Goal: Task Accomplishment & Management: Manage account settings

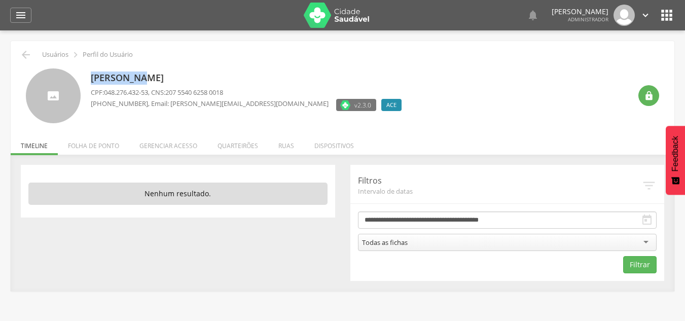
drag, startPoint x: 87, startPoint y: 72, endPoint x: 158, endPoint y: 70, distance: 71.0
click at [152, 67] on div "[PERSON_NAME] CPF: 048.276.432-53 , CNS: 207 5540 6258 0018 [PHONE_NUMBER] , Em…" at bounding box center [342, 92] width 648 height 63
drag, startPoint x: 359, startPoint y: 104, endPoint x: 290, endPoint y: 98, distance: 69.2
click at [336, 106] on div "v2.3.0 ACE Desativado" at bounding box center [371, 106] width 70 height 15
click at [149, 150] on li "Gerenciar acesso" at bounding box center [168, 143] width 78 height 24
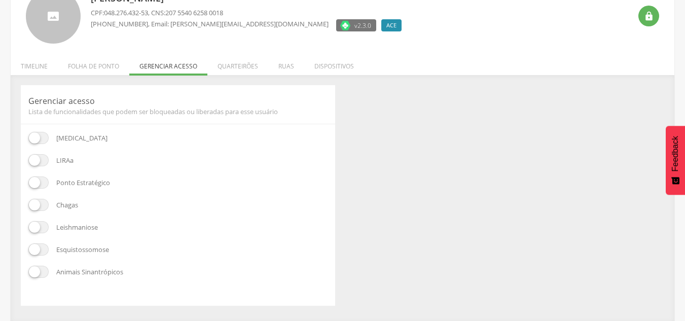
scroll to position [80, 0]
click at [40, 136] on span at bounding box center [38, 137] width 20 height 12
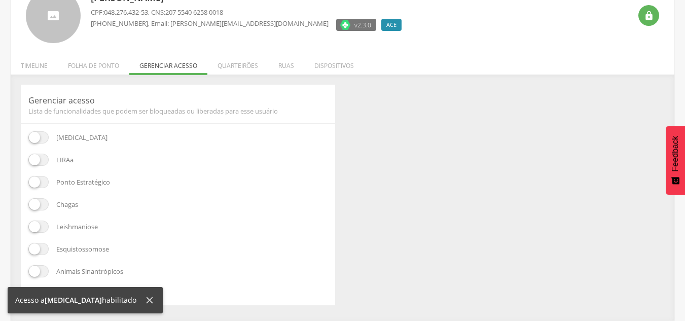
click at [40, 166] on div "[MEDICAL_DATA] [GEOGRAPHIC_DATA] Ponto Estratégico [GEOGRAPHIC_DATA] Leishmanio…" at bounding box center [177, 214] width 299 height 166
click at [46, 157] on span at bounding box center [38, 160] width 20 height 12
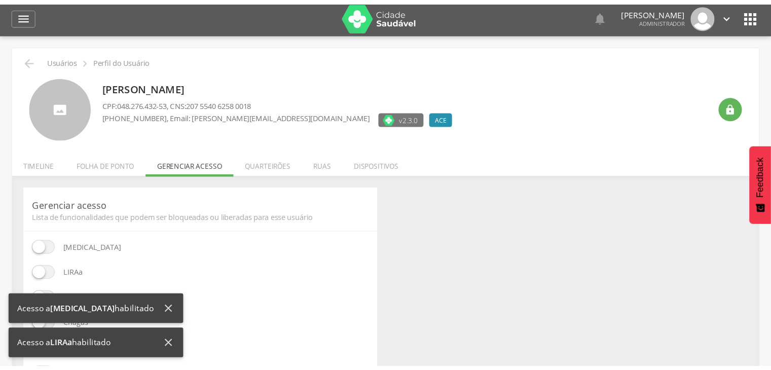
scroll to position [0, 0]
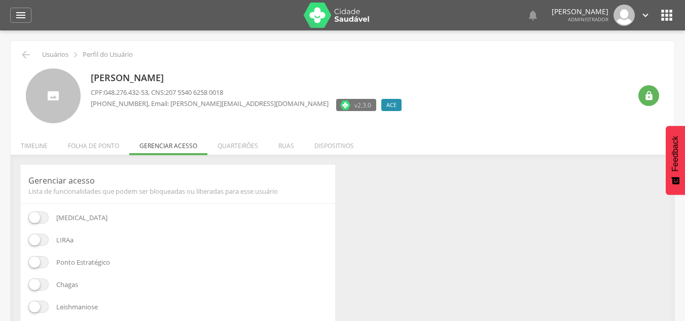
click at [37, 238] on span at bounding box center [38, 240] width 20 height 12
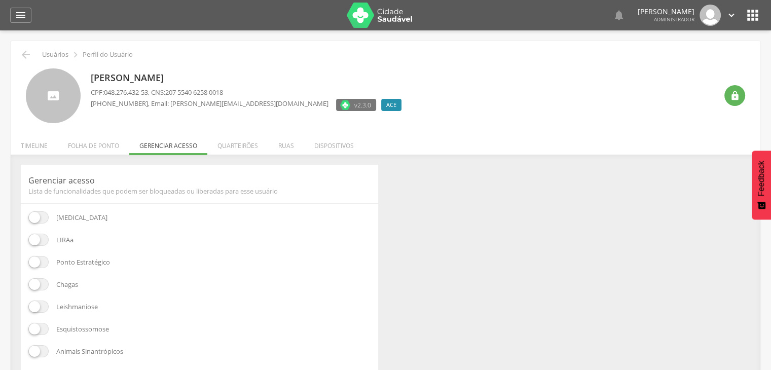
click at [243, 146] on li "Quarteirões" at bounding box center [237, 143] width 61 height 24
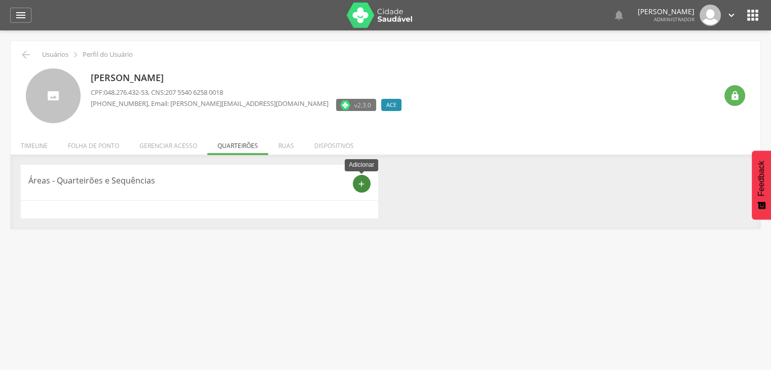
click at [355, 185] on div "add" at bounding box center [362, 184] width 18 height 18
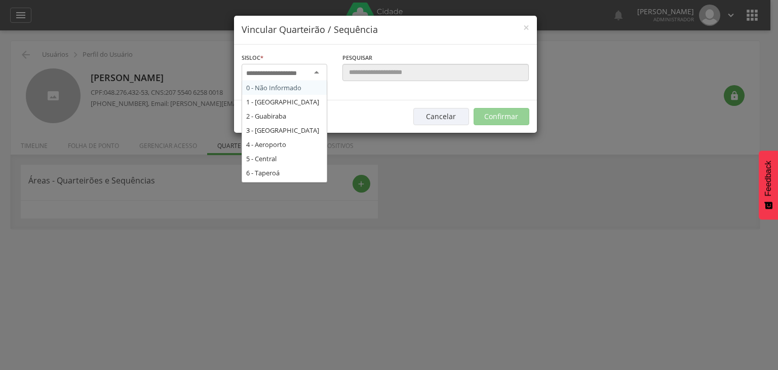
click at [296, 71] on input "select-one" at bounding box center [278, 73] width 64 height 9
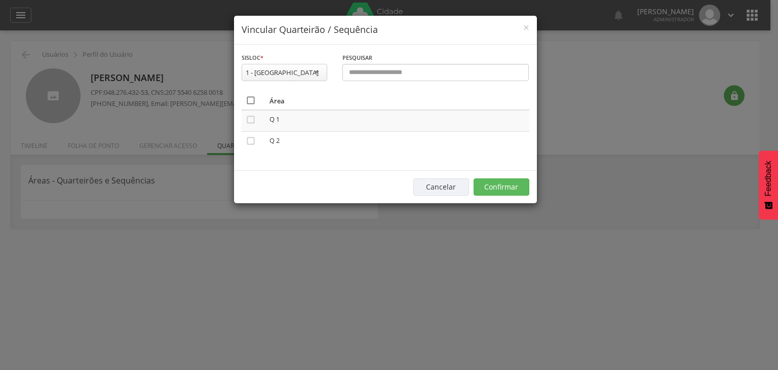
click at [249, 103] on icon "" at bounding box center [251, 100] width 10 height 10
click at [506, 189] on button "Confirmar" at bounding box center [502, 186] width 56 height 17
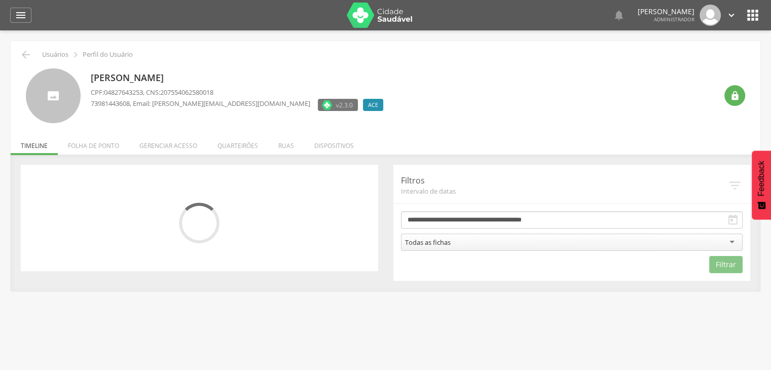
drag, startPoint x: 156, startPoint y: 144, endPoint x: 142, endPoint y: 150, distance: 15.2
click at [156, 144] on li "Gerenciar acesso" at bounding box center [168, 143] width 78 height 24
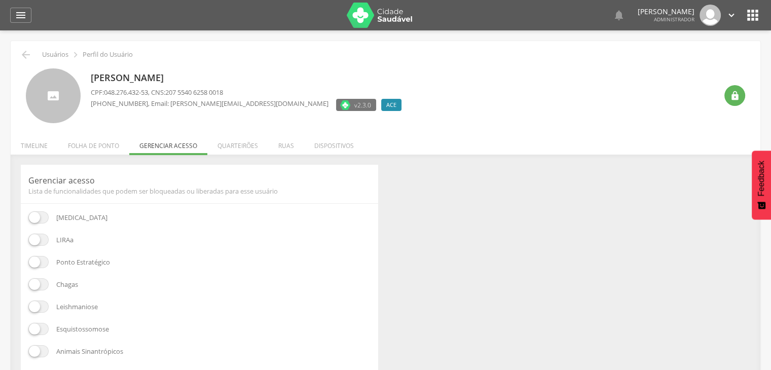
click at [34, 243] on span at bounding box center [38, 240] width 20 height 12
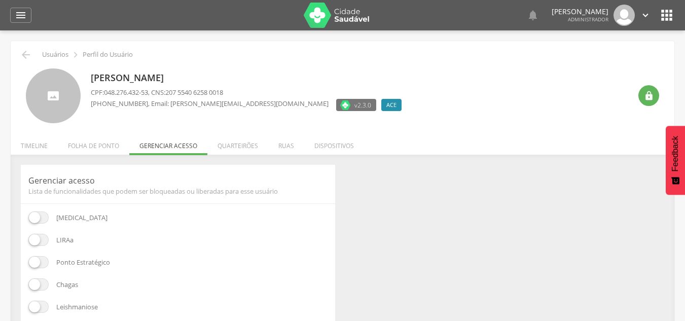
click at [220, 153] on li "Quarteirões" at bounding box center [237, 143] width 61 height 24
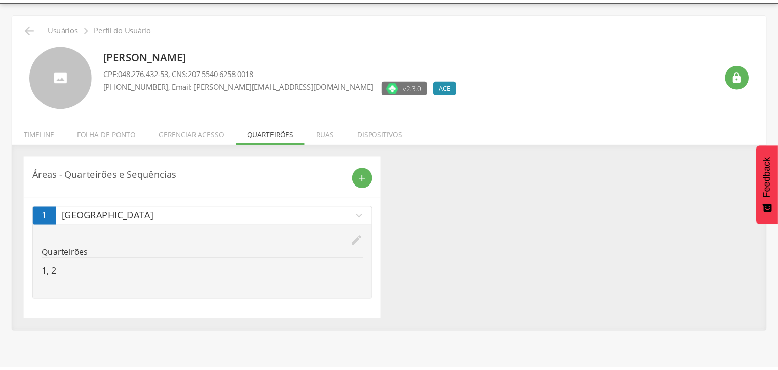
scroll to position [30, 0]
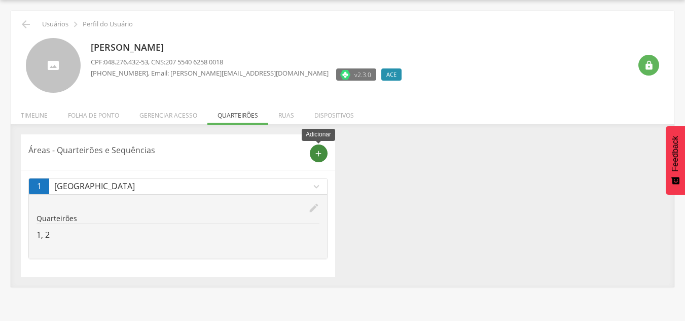
click at [318, 155] on icon "add" at bounding box center [318, 153] width 9 height 9
